Goal: Information Seeking & Learning: Learn about a topic

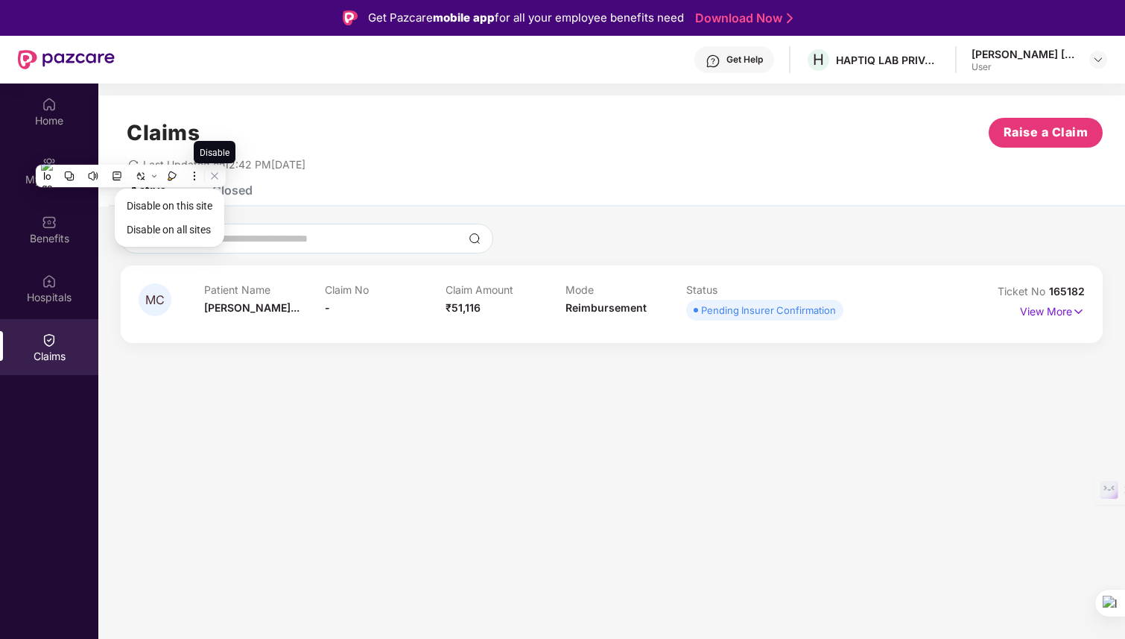
scroll to position [83, 0]
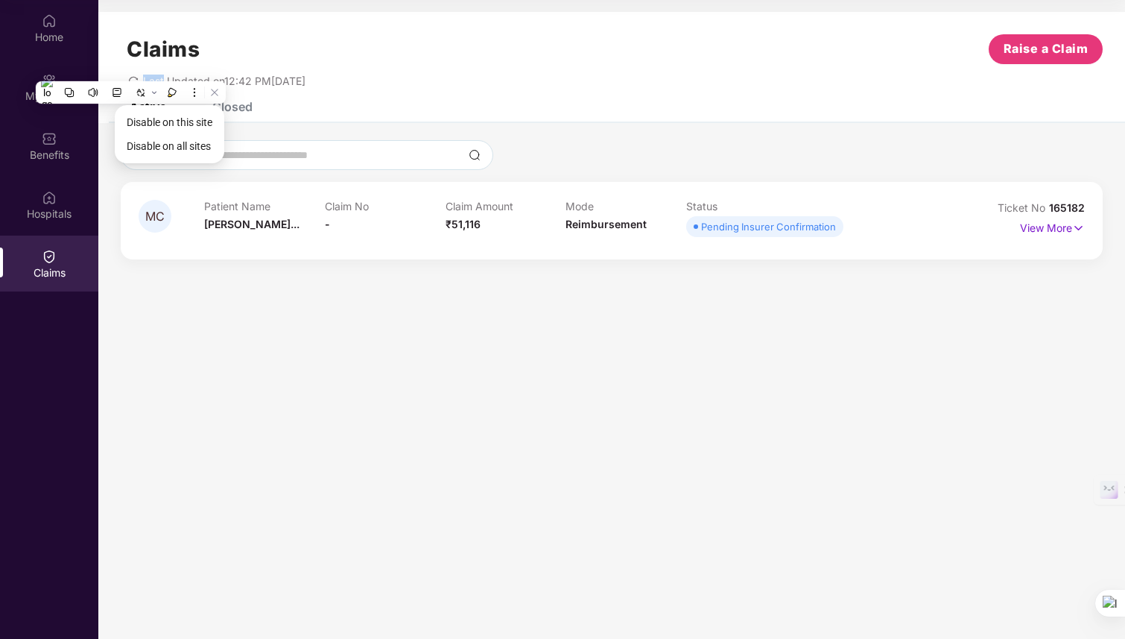
click at [384, 92] on div "Claims Raise a Claim Last Updated on 12:42 PM[DATE]" at bounding box center [611, 57] width 1027 height 90
click at [126, 79] on div "Last Updated on 12:42 PM[DATE]" at bounding box center [612, 75] width 982 height 23
click at [136, 86] on span "redo" at bounding box center [133, 81] width 10 height 13
click at [1036, 226] on p "View More" at bounding box center [1052, 226] width 65 height 20
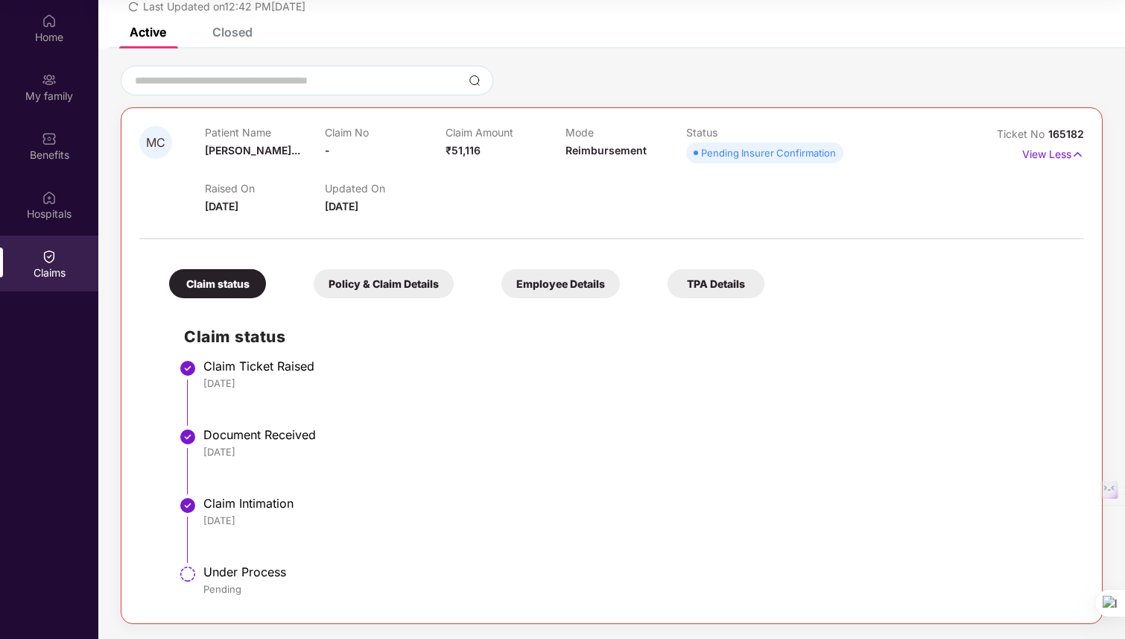
scroll to position [0, 0]
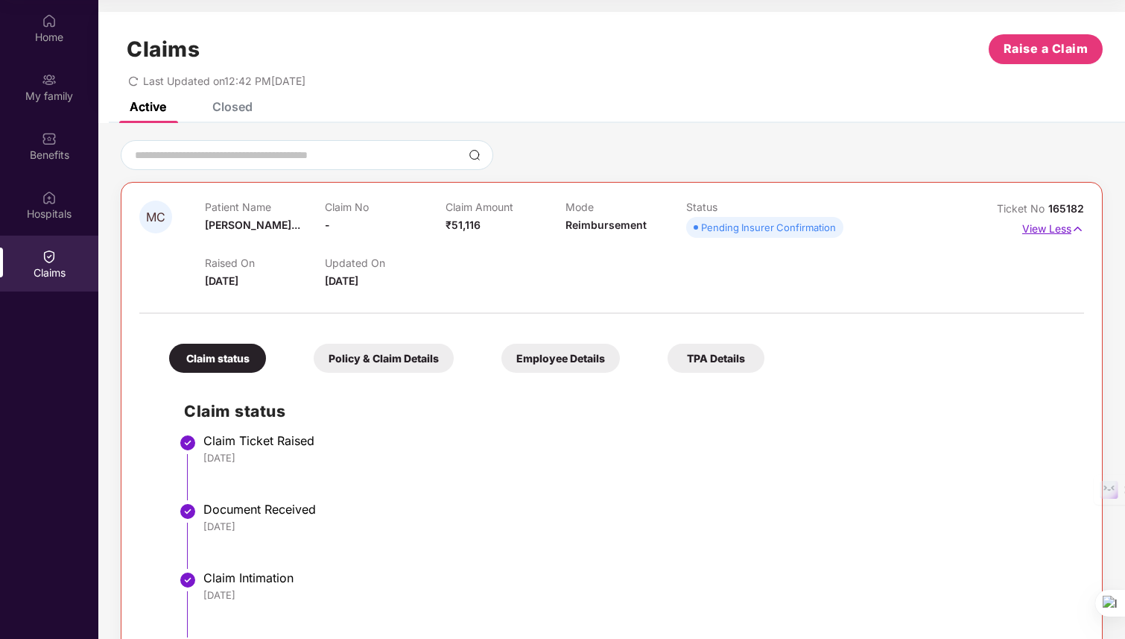
click at [1075, 228] on img at bounding box center [1077, 229] width 13 height 16
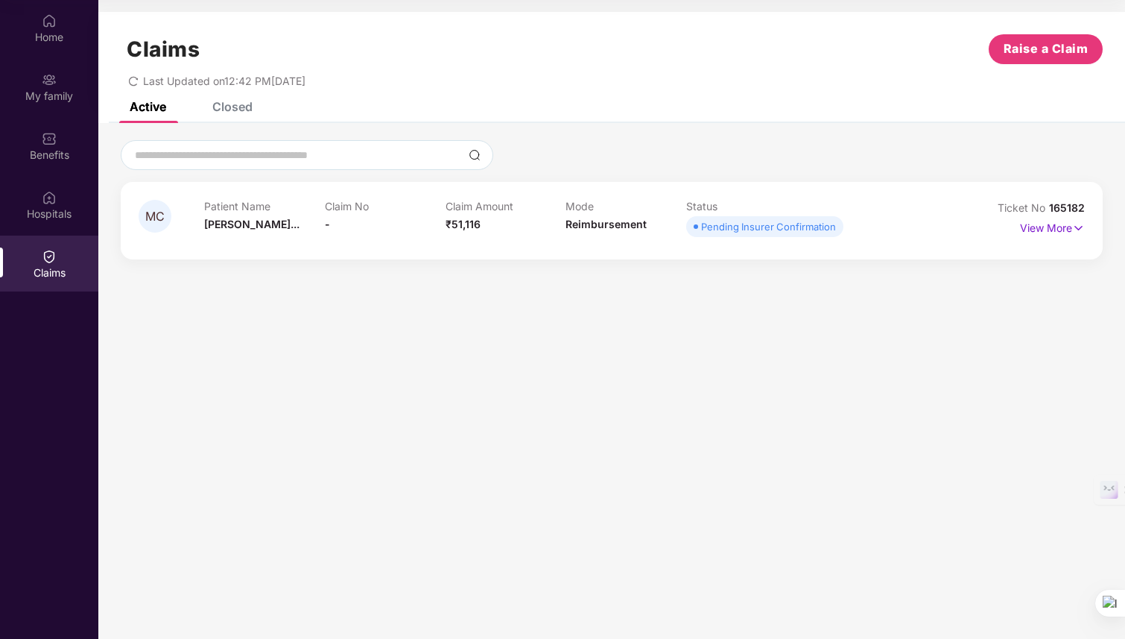
click at [136, 77] on icon "redo" at bounding box center [133, 81] width 9 height 10
click at [233, 117] on div "Closed" at bounding box center [221, 106] width 63 height 33
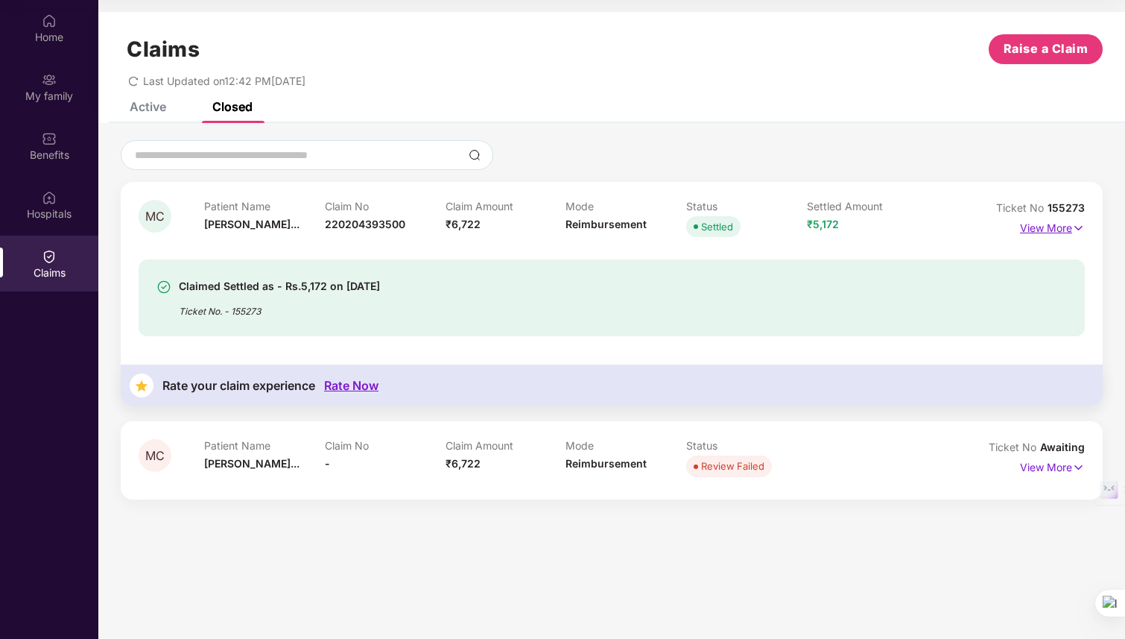
click at [1069, 224] on p "View More" at bounding box center [1052, 226] width 65 height 20
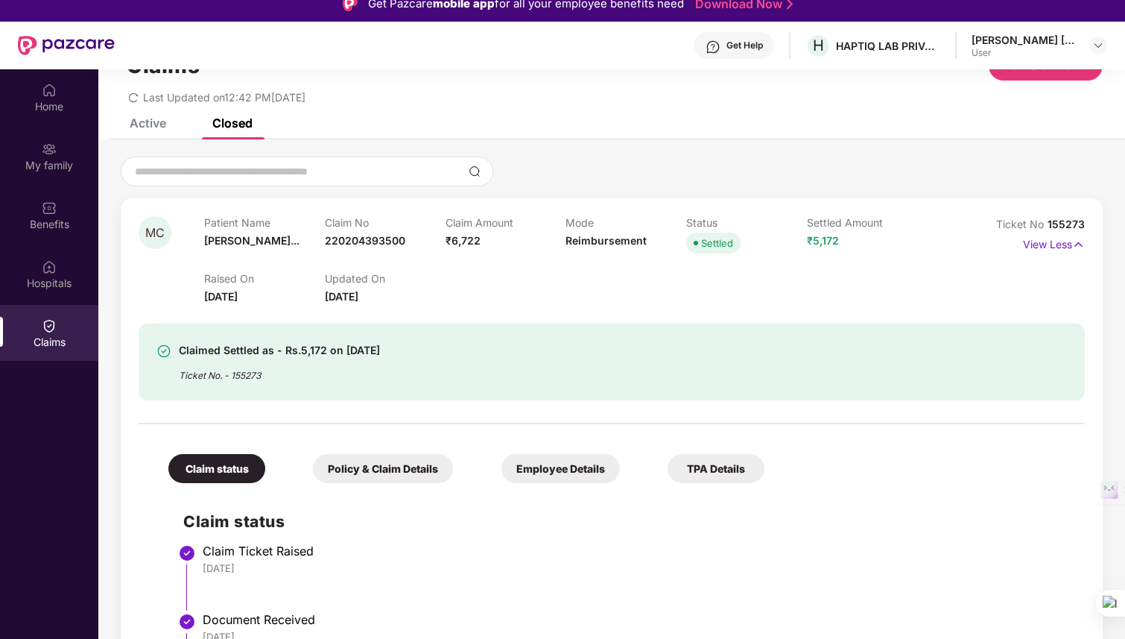
scroll to position [47, 0]
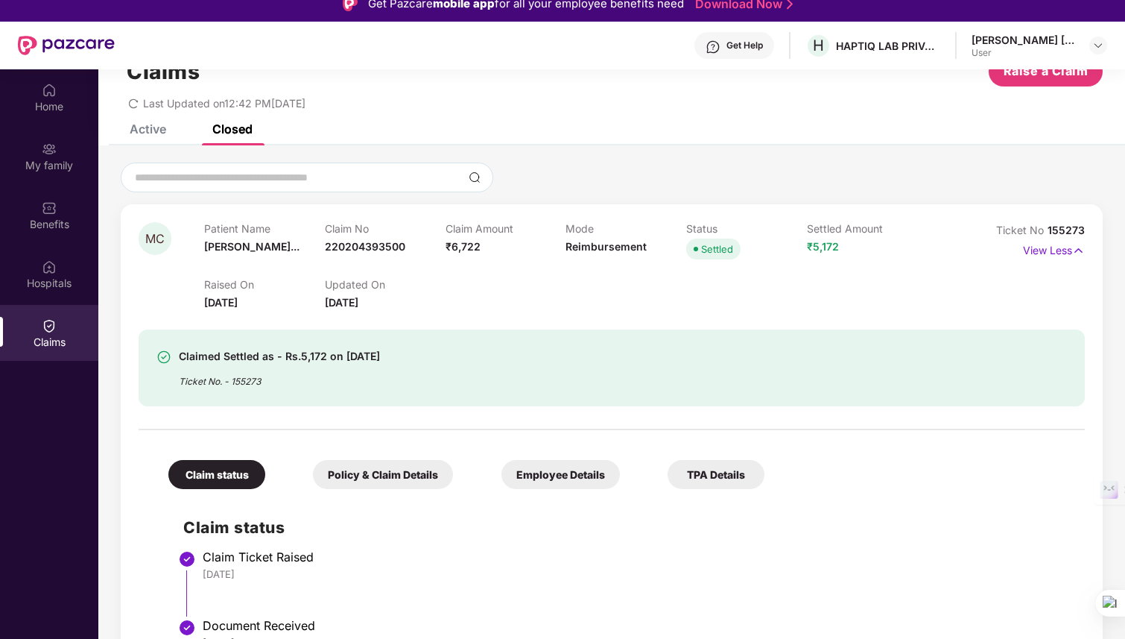
click at [150, 120] on div "Claims Raise a Claim Last Updated on 12:42 PM[DATE]" at bounding box center [611, 79] width 1027 height 90
click at [144, 135] on div "Active" at bounding box center [148, 128] width 37 height 15
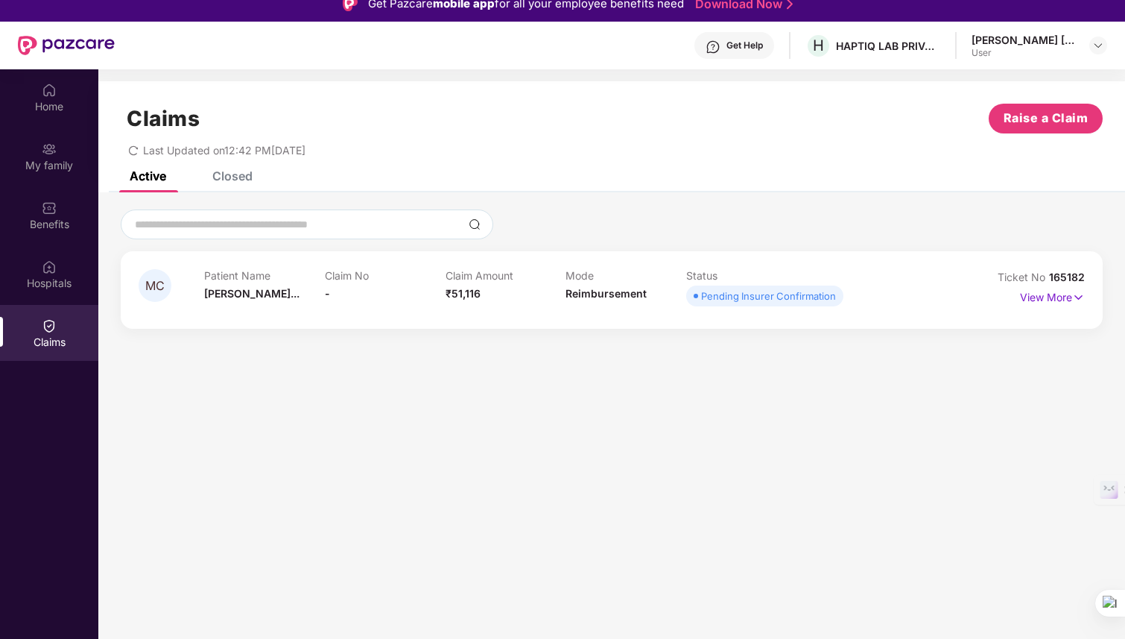
click at [156, 292] on span "MC" at bounding box center [154, 285] width 19 height 13
click at [1075, 294] on img at bounding box center [1078, 297] width 13 height 16
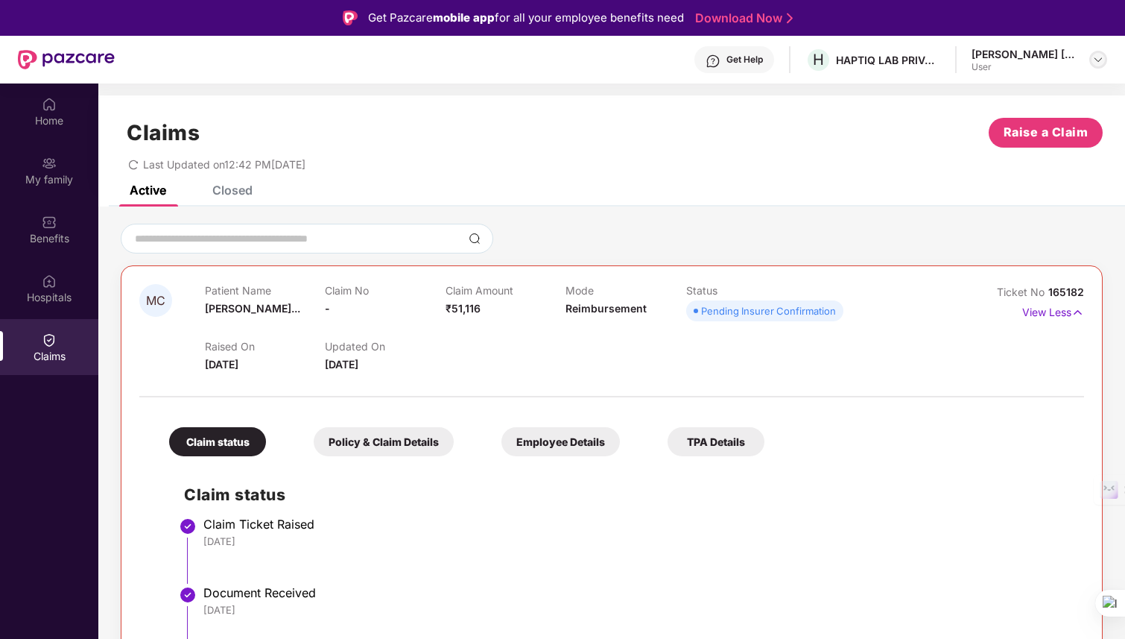
click at [1097, 51] on div at bounding box center [1098, 60] width 18 height 18
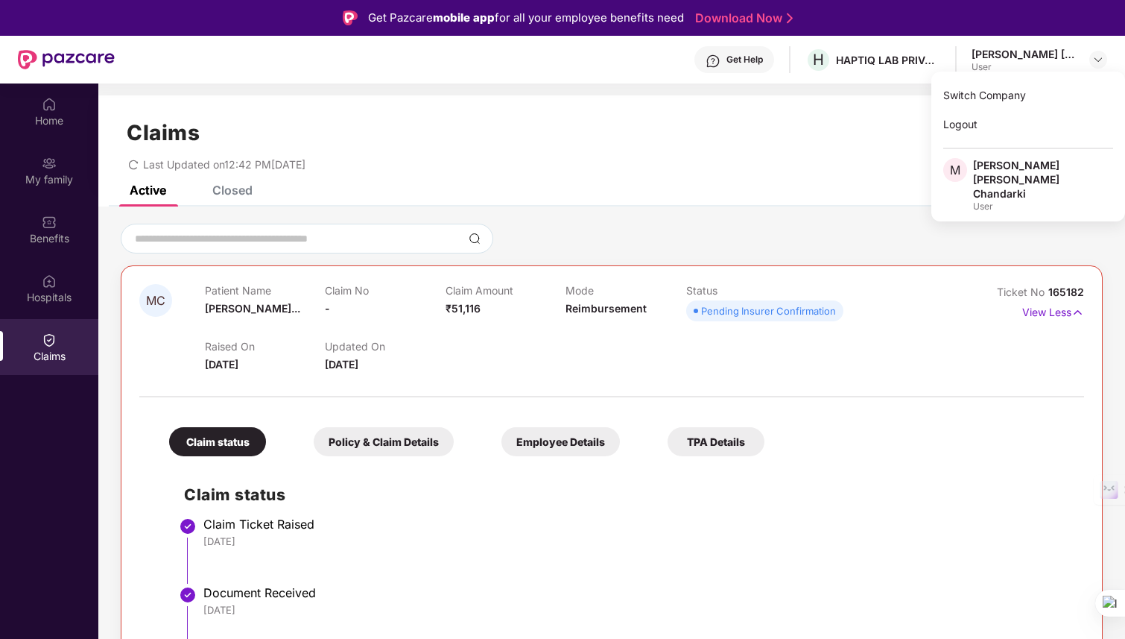
click at [885, 156] on div "Last Updated on 12:42 PM[DATE]" at bounding box center [612, 159] width 982 height 23
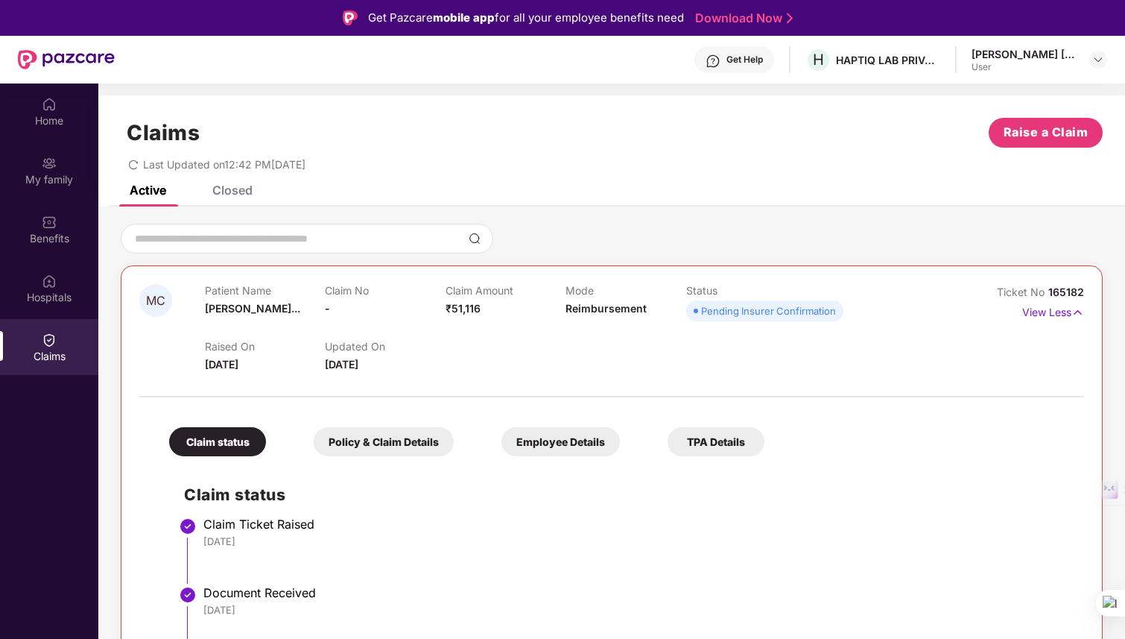
click at [885, 156] on div "Last Updated on 12:42 PM[DATE]" at bounding box center [612, 159] width 982 height 23
click at [61, 126] on div "Home" at bounding box center [49, 120] width 98 height 15
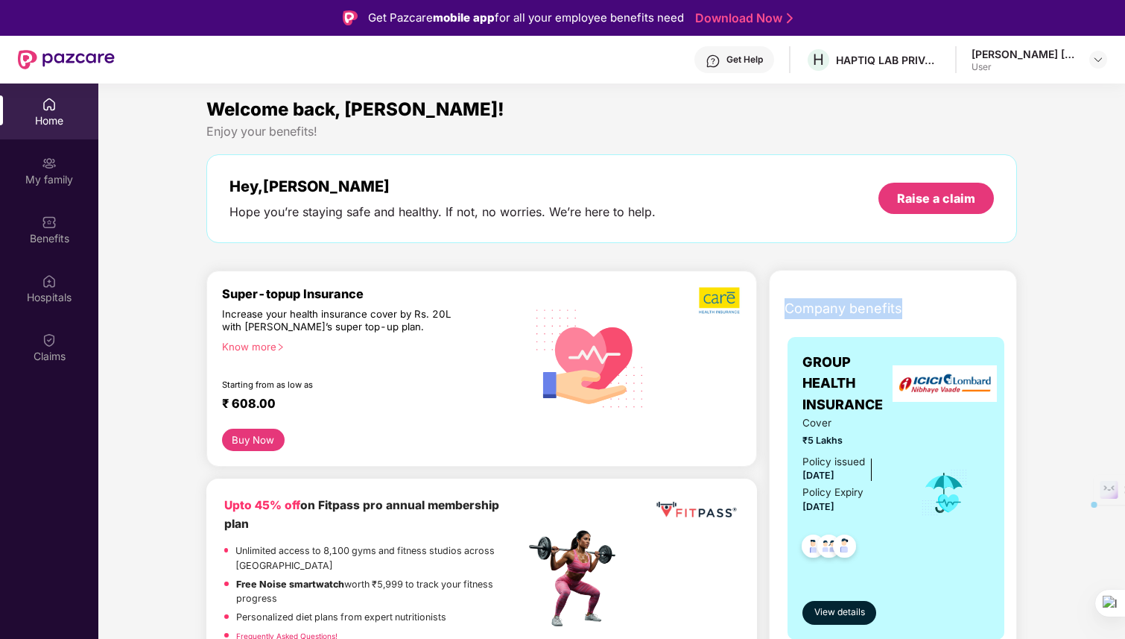
drag, startPoint x: 782, startPoint y: 308, endPoint x: 928, endPoint y: 311, distance: 146.1
click at [928, 311] on div "Company benefits" at bounding box center [896, 308] width 241 height 39
drag, startPoint x: 928, startPoint y: 311, endPoint x: 864, endPoint y: 288, distance: 67.4
click at [860, 290] on div "Company benefits" at bounding box center [896, 308] width 241 height 39
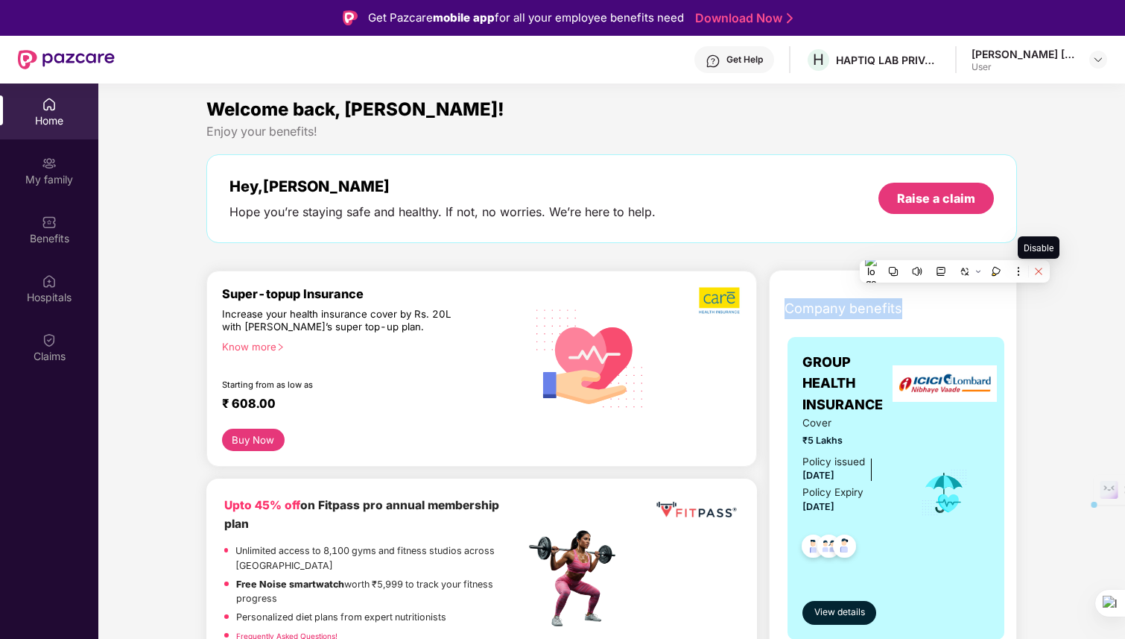
click at [1038, 271] on icon at bounding box center [1039, 271] width 7 height 7
click at [1047, 371] on div "Company benefits GROUP HEALTH INSURANCE Cover ₹5 Lakhs Policy issued [DATE] Pol…" at bounding box center [893, 640] width 312 height 703
drag, startPoint x: 777, startPoint y: 309, endPoint x: 1038, endPoint y: 321, distance: 261.0
click at [1038, 321] on div "Company benefits GROUP HEALTH INSURANCE Cover ₹5 Lakhs Policy issued [DATE] Pol…" at bounding box center [893, 640] width 312 height 703
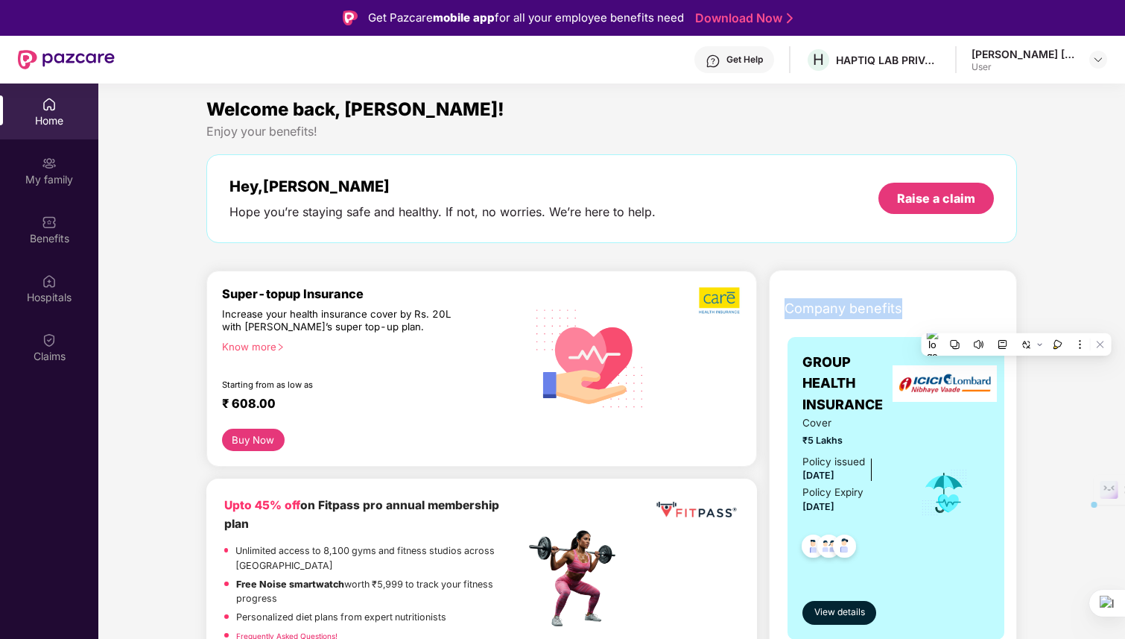
click at [1038, 321] on div "Company benefits GROUP HEALTH INSURANCE Cover ₹5 Lakhs Policy issued [DATE] Pol…" at bounding box center [893, 640] width 312 height 703
drag, startPoint x: 785, startPoint y: 316, endPoint x: 945, endPoint y: 323, distance: 160.4
click at [945, 323] on div "Company benefits" at bounding box center [896, 308] width 241 height 39
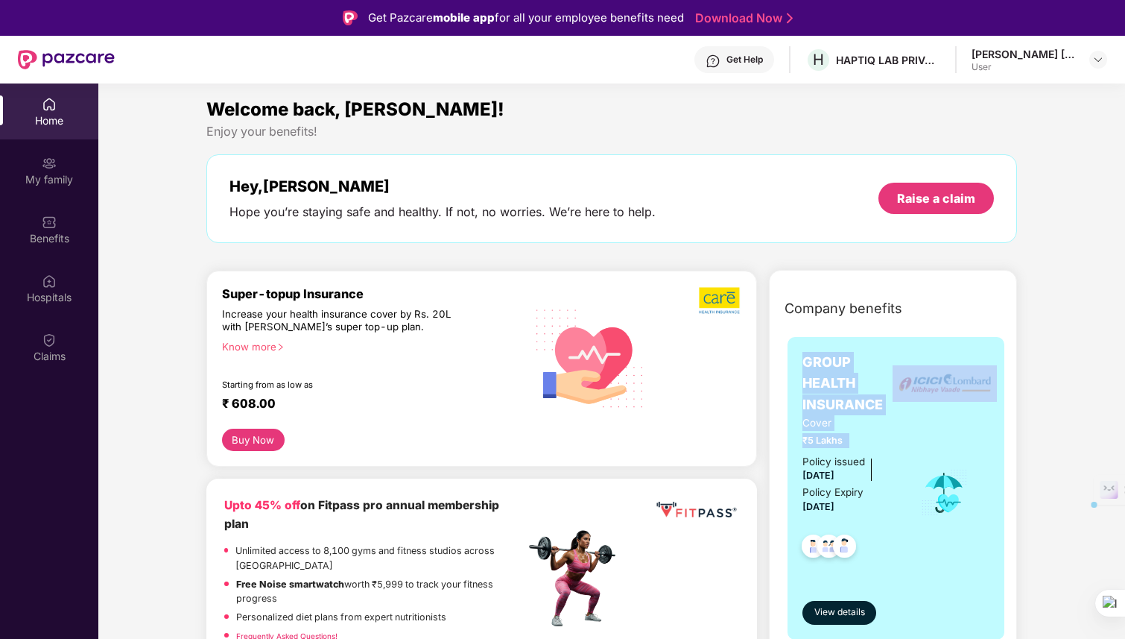
drag, startPoint x: 945, startPoint y: 323, endPoint x: 762, endPoint y: 467, distance: 233.0
click at [762, 467] on div "Company benefits GROUP HEALTH INSURANCE Cover ₹5 Lakhs Policy issued [DATE] Pol…" at bounding box center [893, 640] width 312 height 703
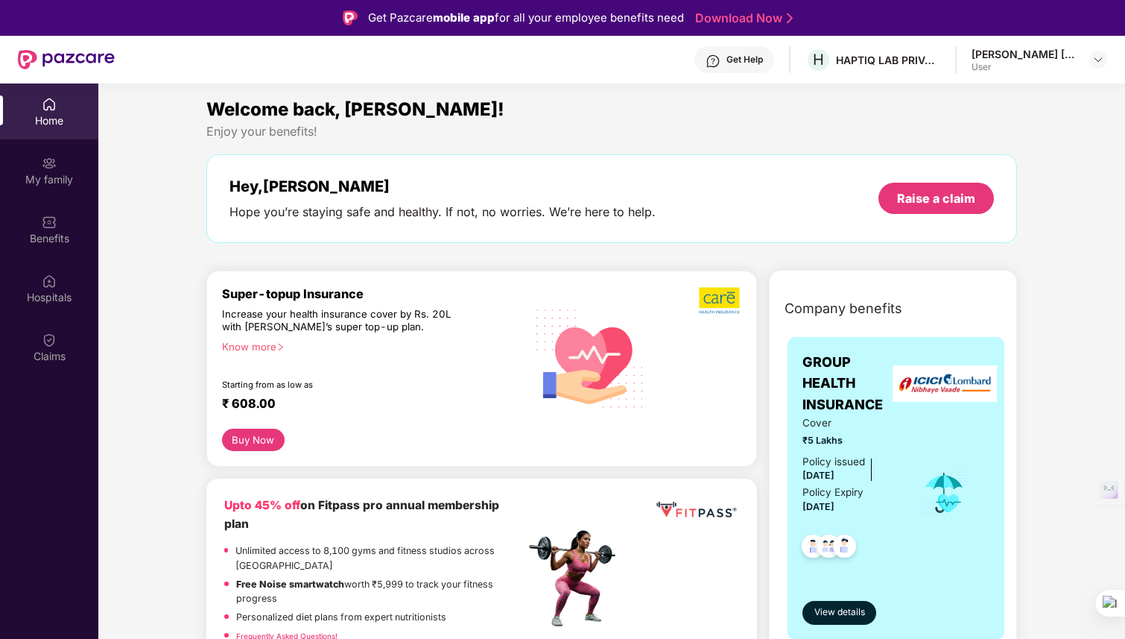
click at [762, 467] on div "Company benefits GROUP HEALTH INSURANCE Cover ₹5 Lakhs Policy issued [DATE] Pol…" at bounding box center [893, 640] width 312 height 703
